Goal: Check status

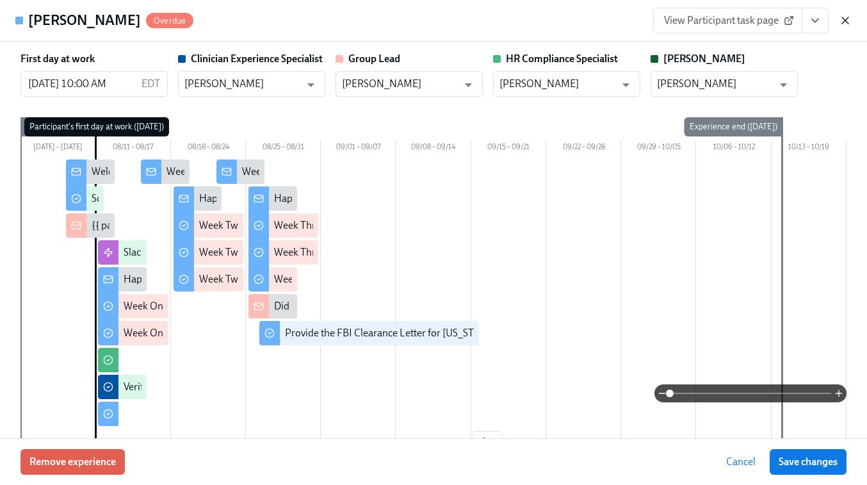
click at [843, 22] on icon "button" at bounding box center [845, 20] width 6 height 6
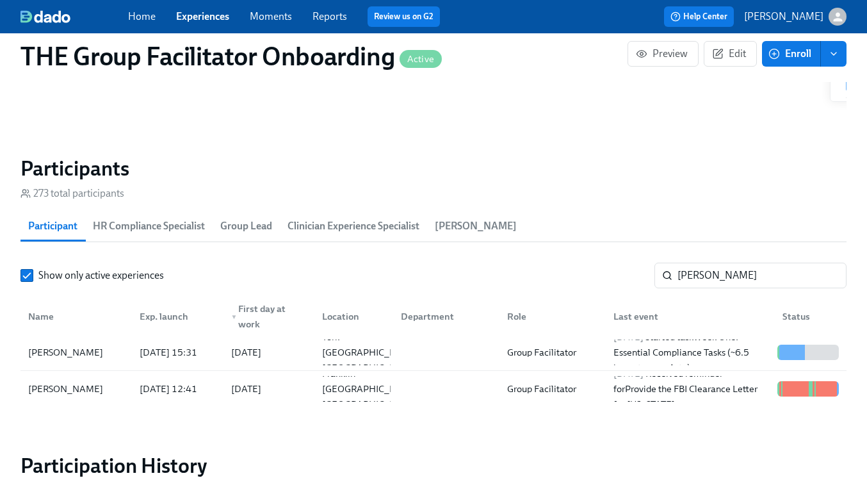
scroll to position [0, 18393]
click at [205, 18] on link "Experiences" at bounding box center [202, 16] width 53 height 12
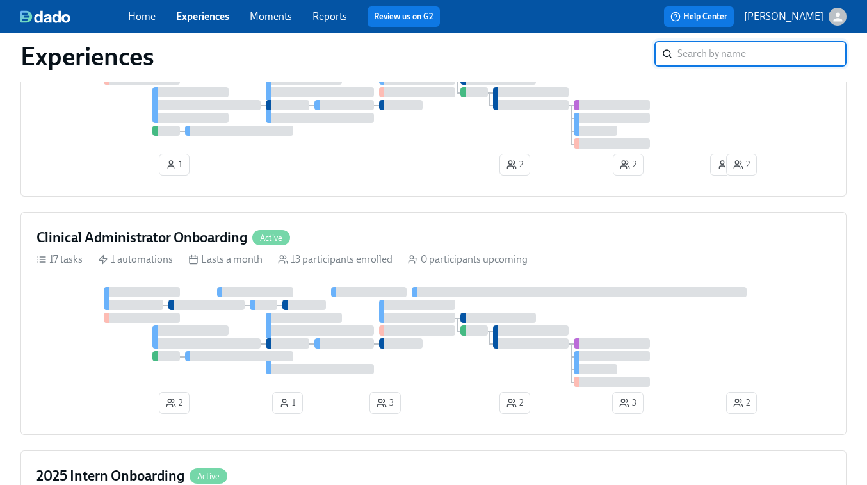
scroll to position [757, 0]
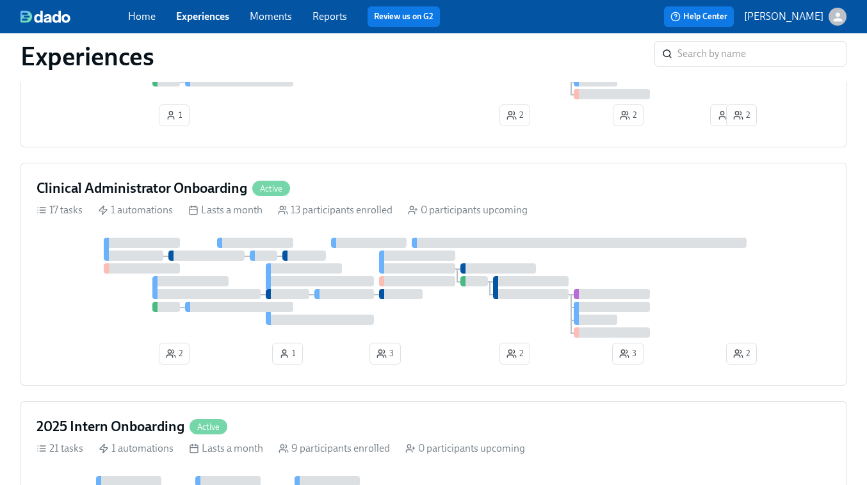
click at [293, 247] on div at bounding box center [434, 288] width 794 height 100
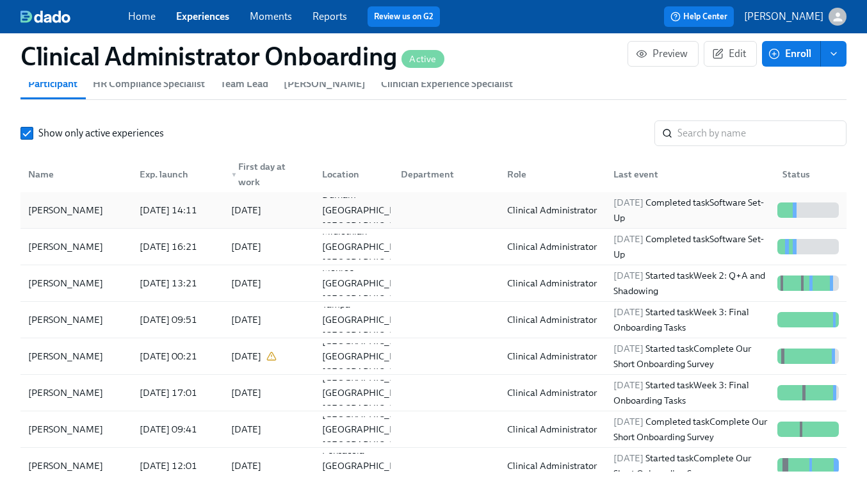
scroll to position [1143, 0]
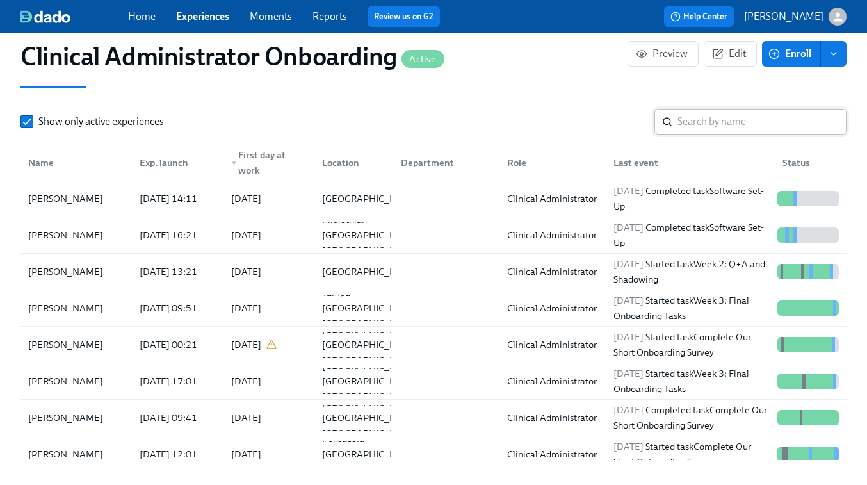
click at [700, 125] on input "search" at bounding box center [762, 122] width 169 height 26
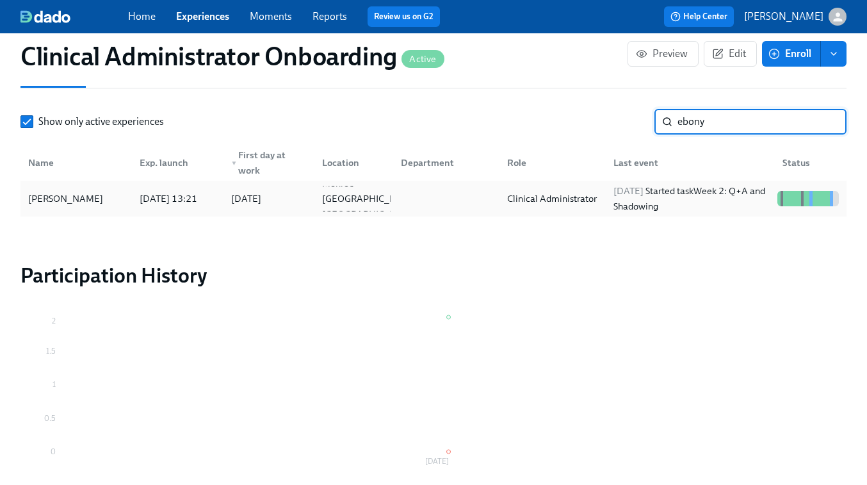
type input "ebony"
click at [655, 201] on div "2025/09/15 Started task Week 2: Q+A and Shadowing" at bounding box center [691, 198] width 164 height 31
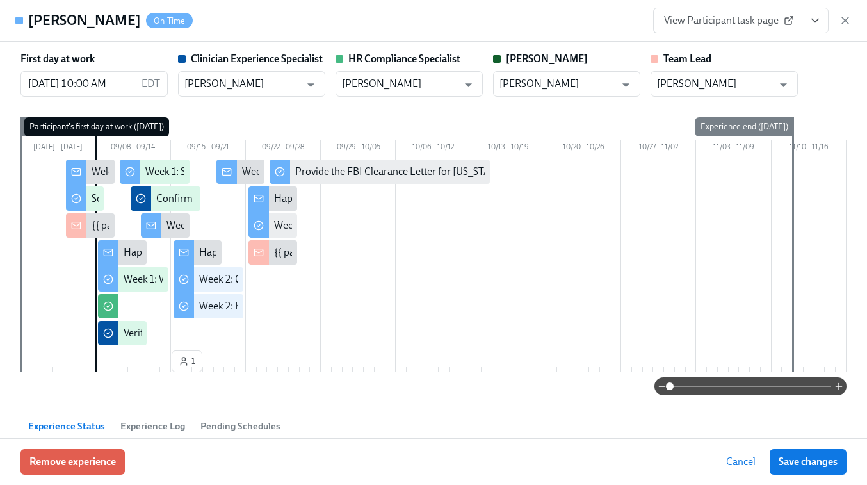
click at [746, 19] on span "View Participant task page" at bounding box center [727, 20] width 127 height 13
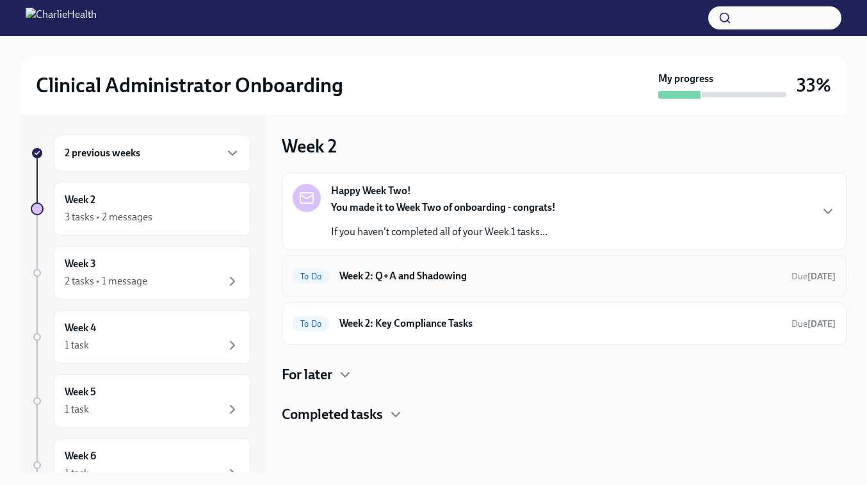
click at [425, 278] on h6 "Week 2: Q+A and Shadowing" at bounding box center [561, 276] width 442 height 14
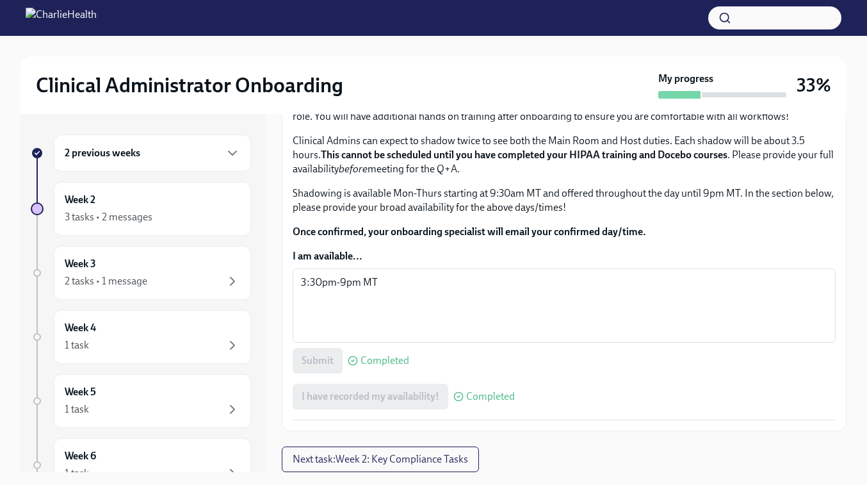
scroll to position [844, 0]
